Goal: Task Accomplishment & Management: Manage account settings

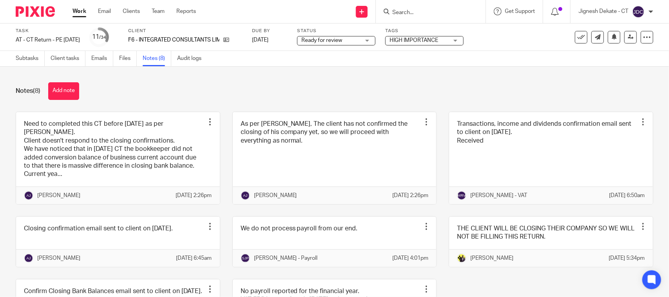
click at [68, 93] on button "Add note" at bounding box center [63, 91] width 31 height 18
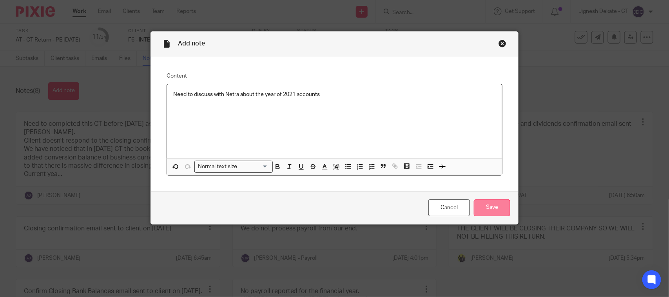
click at [475, 202] on input "Save" at bounding box center [492, 208] width 36 height 17
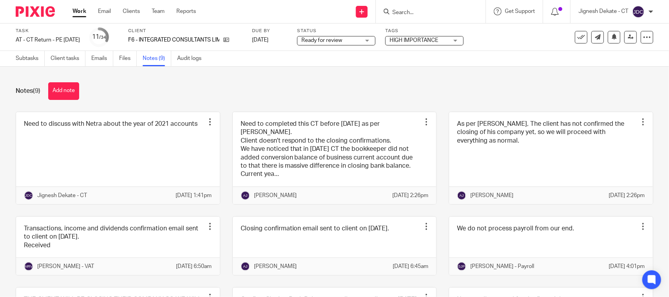
click at [357, 44] on span "Ready for review" at bounding box center [330, 40] width 59 height 8
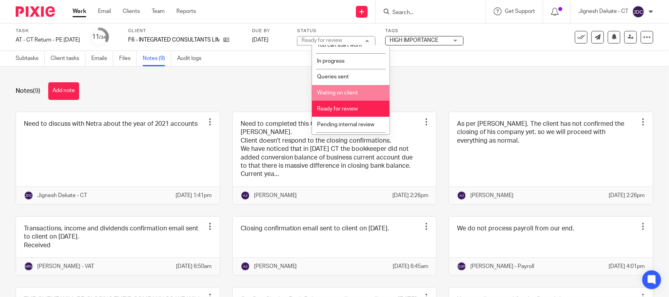
scroll to position [37, 0]
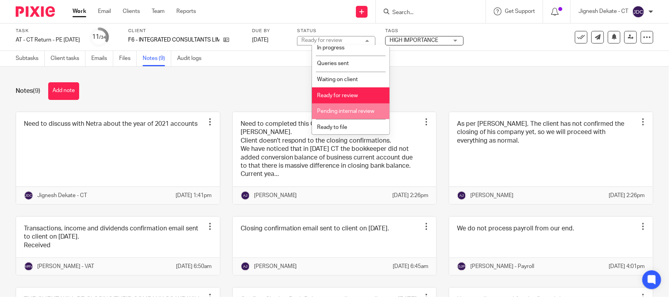
click at [343, 111] on span "Pending internal review" at bounding box center [345, 111] width 57 height 5
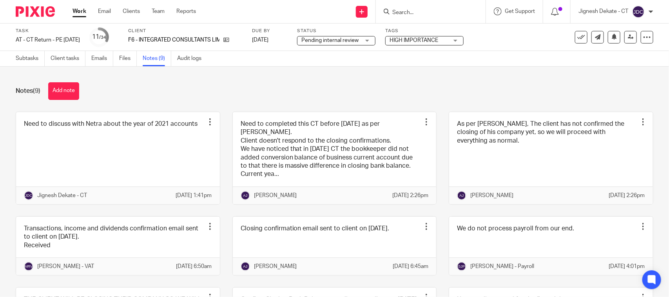
click at [341, 94] on div "Notes (9) Add note" at bounding box center [335, 91] width 638 height 18
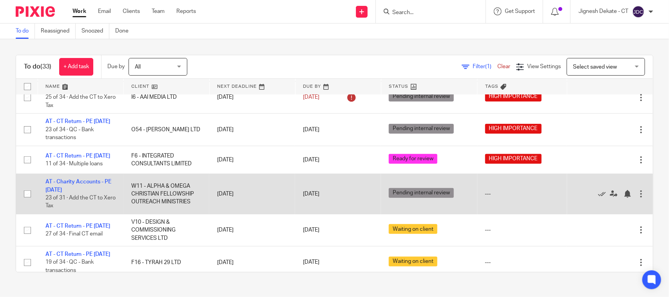
scroll to position [98, 0]
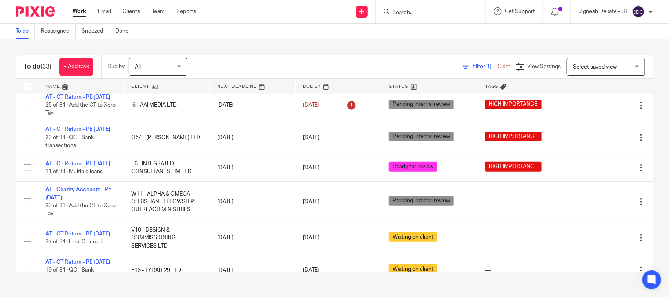
click at [23, 30] on link "To do" at bounding box center [25, 31] width 19 height 15
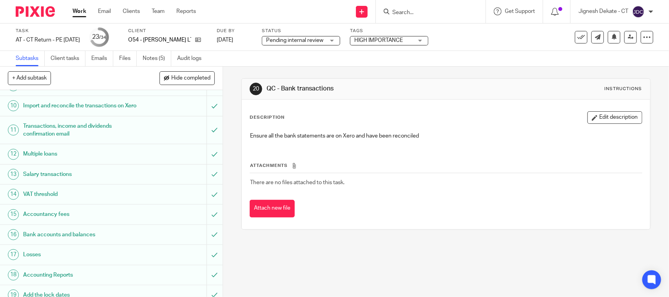
scroll to position [245, 0]
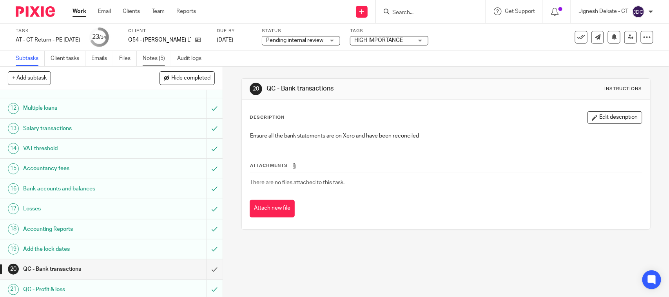
click at [150, 59] on link "Notes (5)" at bounding box center [157, 58] width 29 height 15
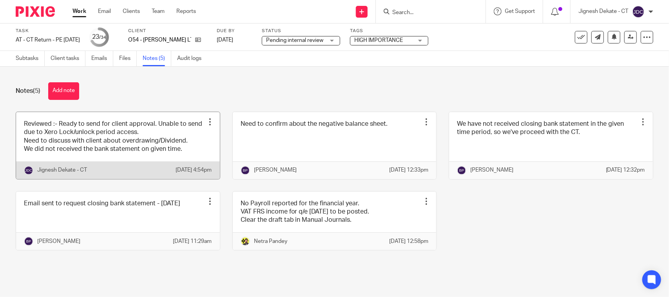
click at [120, 145] on link at bounding box center [118, 145] width 204 height 67
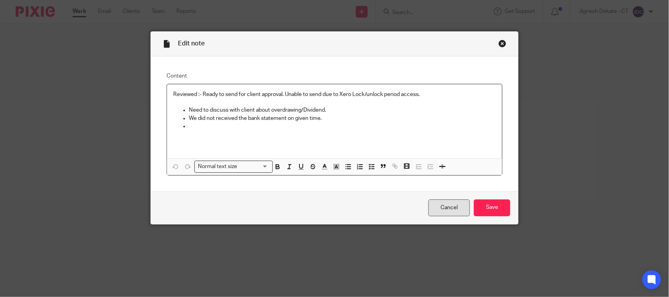
click at [439, 211] on link "Cancel" at bounding box center [450, 208] width 42 height 17
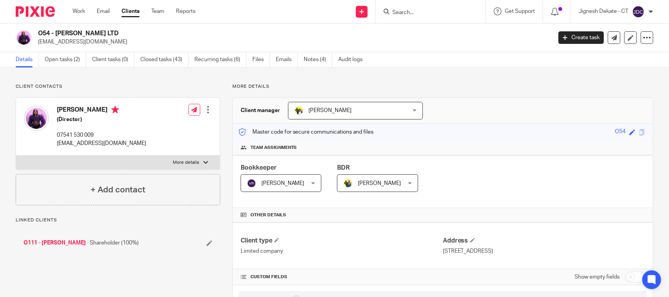
click at [38, 36] on h2 "O54 - [PERSON_NAME] LTD" at bounding box center [241, 33] width 407 height 8
copy h2 "O54 - [PERSON_NAME] LTD"
click at [408, 8] on form at bounding box center [434, 12] width 84 height 10
click at [406, 18] on div at bounding box center [431, 11] width 110 height 23
click at [403, 8] on form at bounding box center [434, 12] width 84 height 10
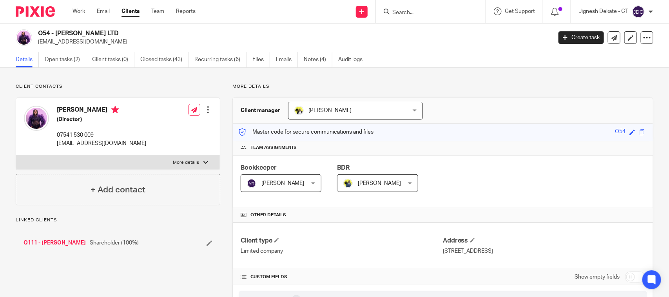
click at [401, 15] on input "Search" at bounding box center [427, 12] width 71 height 7
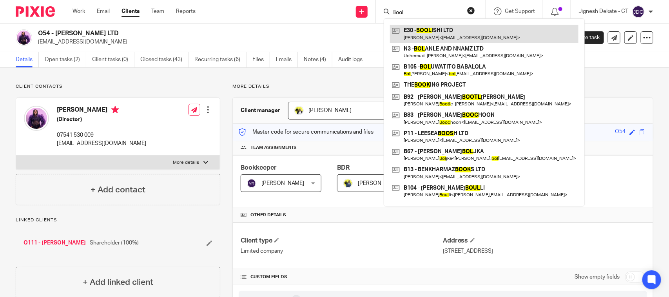
type input "Bool"
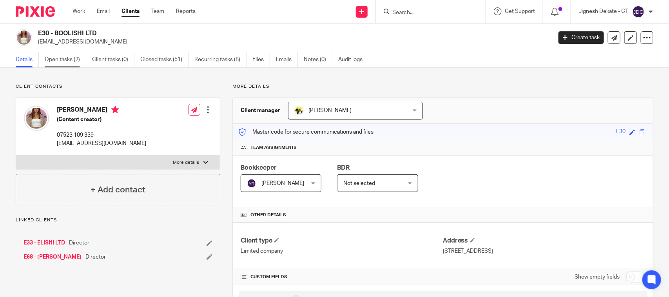
click at [69, 60] on link "Open tasks (2)" at bounding box center [66, 59] width 42 height 15
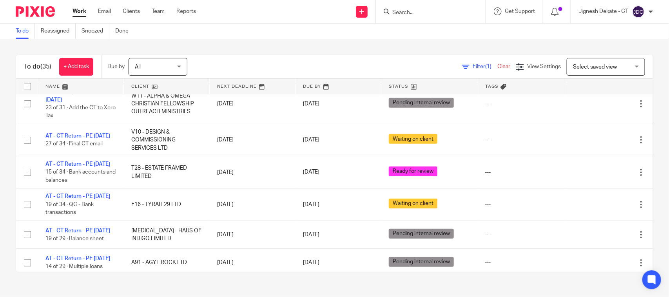
scroll to position [98, 0]
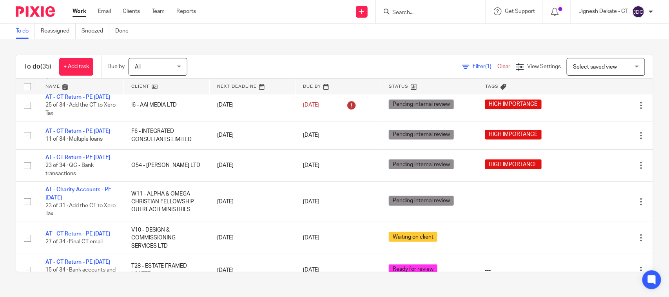
click at [16, 31] on link "To do" at bounding box center [25, 31] width 19 height 15
